Goal: Task Accomplishment & Management: Use online tool/utility

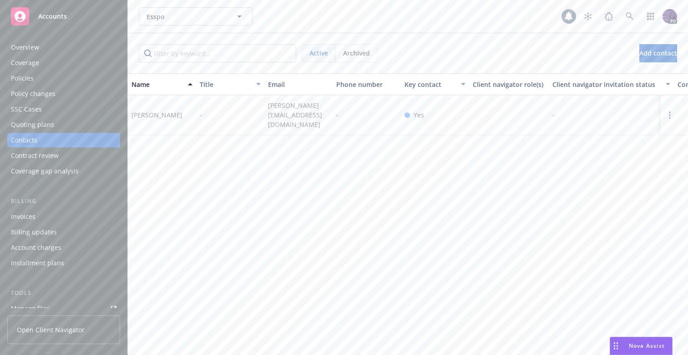
click at [363, 8] on div "Esspo Esspo" at bounding box center [350, 16] width 423 height 18
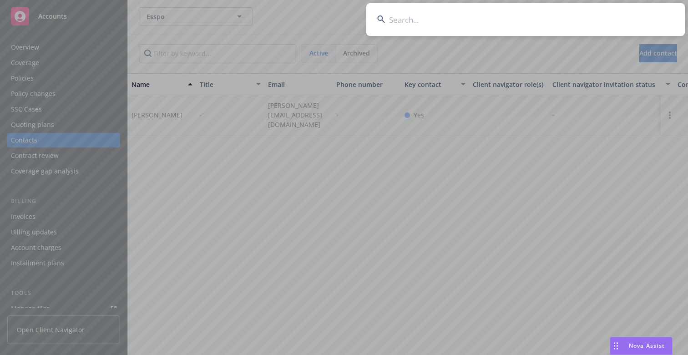
type input "e"
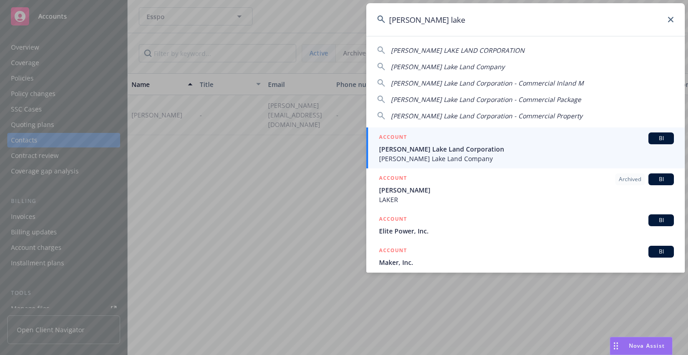
type input "[PERSON_NAME] lake"
click at [451, 148] on span "[PERSON_NAME] Lake Land Corporation" at bounding box center [526, 149] width 295 height 10
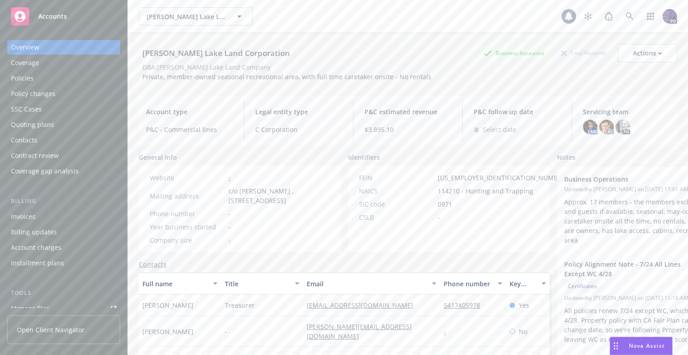
click at [15, 80] on div "Policies" at bounding box center [22, 78] width 23 height 15
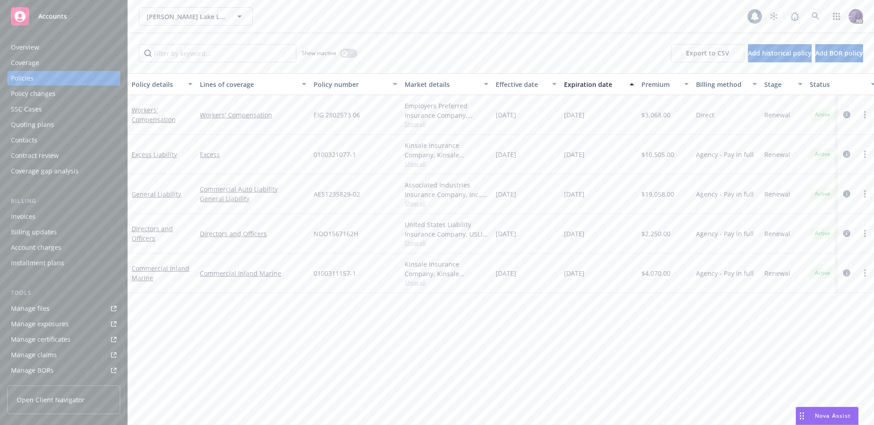
click at [351, 58] on div "Show inactive" at bounding box center [330, 53] width 56 height 18
click at [351, 54] on button "button" at bounding box center [348, 53] width 17 height 9
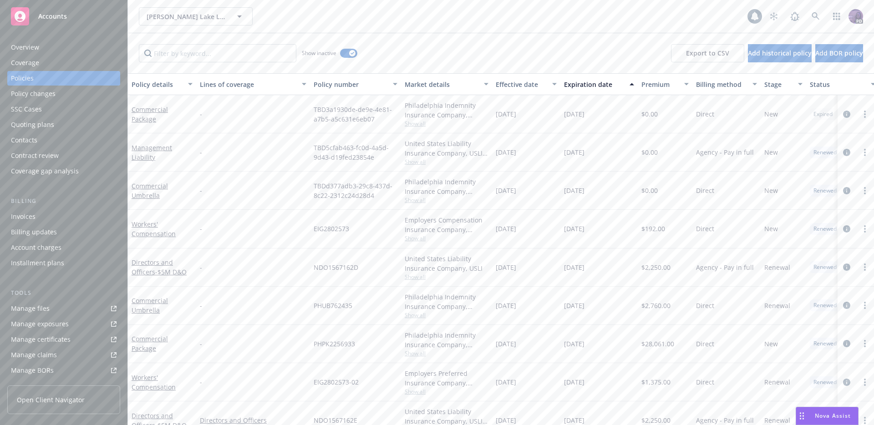
click at [511, 83] on div "Effective date" at bounding box center [521, 85] width 51 height 10
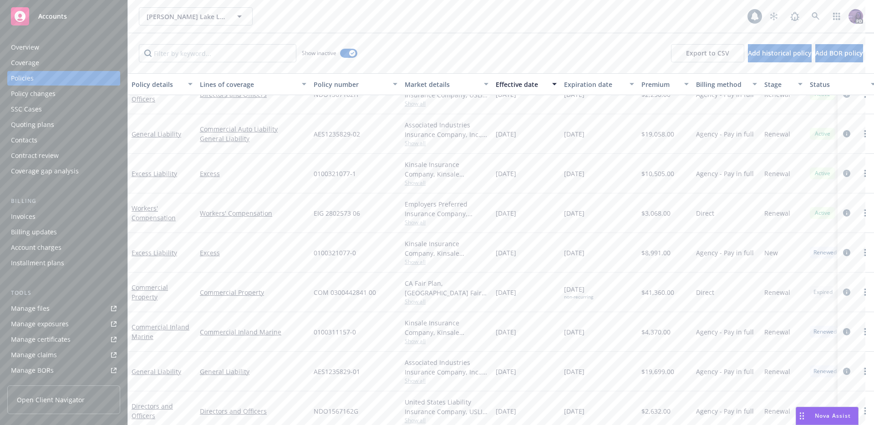
scroll to position [60, 0]
drag, startPoint x: 420, startPoint y: 14, endPoint x: 414, endPoint y: 18, distance: 7.5
click at [420, 14] on div "[PERSON_NAME] Lake Land Corporation [PERSON_NAME] Lake Land Corporation" at bounding box center [443, 16] width 609 height 18
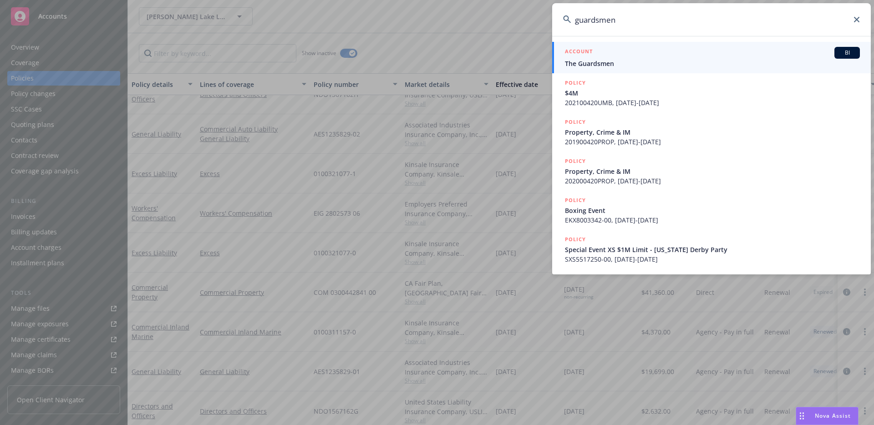
type input "guardsmen"
click at [679, 68] on span "The Guardsmen" at bounding box center [712, 64] width 295 height 10
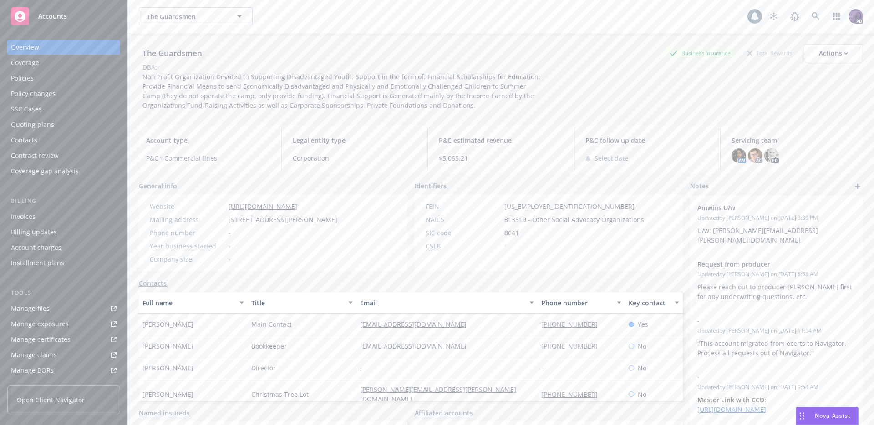
click at [54, 128] on div "Quoting plans" at bounding box center [64, 124] width 106 height 15
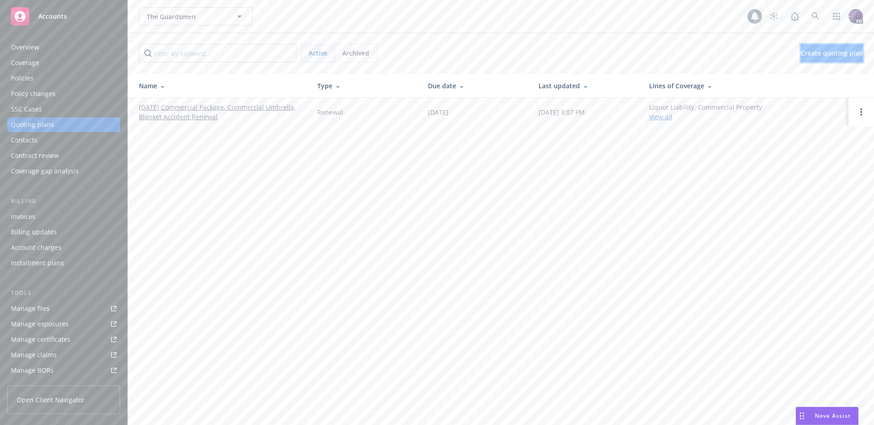
click at [688, 53] on span "Create quoting plan" at bounding box center [832, 53] width 62 height 9
